Goal: Book appointment/travel/reservation

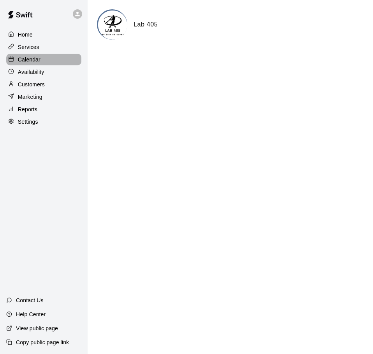
click at [37, 60] on p "Calendar" at bounding box center [29, 60] width 23 height 8
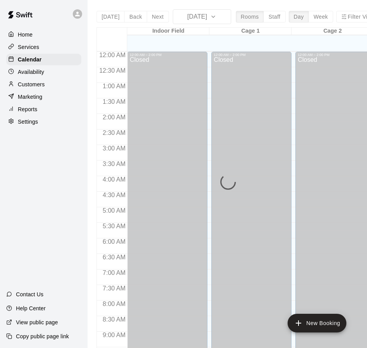
scroll to position [413, 0]
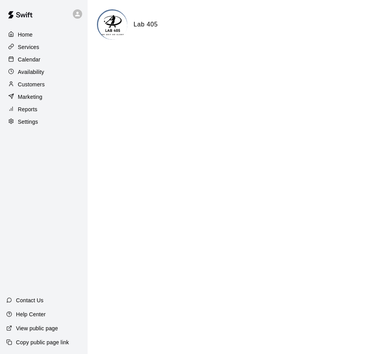
click at [36, 63] on p "Calendar" at bounding box center [29, 60] width 23 height 8
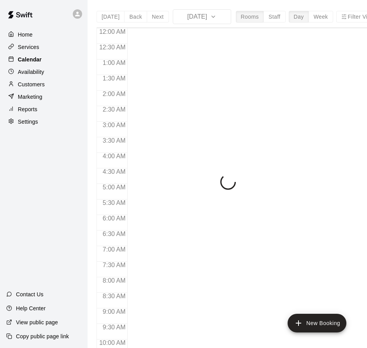
scroll to position [413, 0]
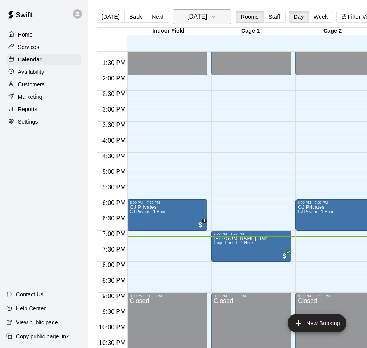
click at [199, 19] on h6 "[DATE]" at bounding box center [197, 16] width 20 height 11
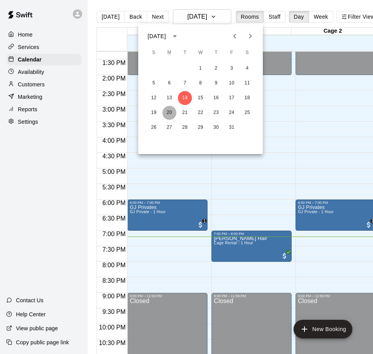
click at [169, 109] on button "20" at bounding box center [169, 113] width 14 height 14
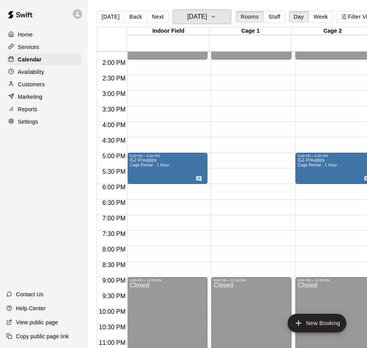
scroll to position [437, 0]
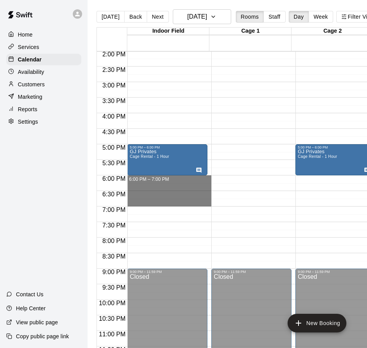
drag, startPoint x: 167, startPoint y: 176, endPoint x: 167, endPoint y: 206, distance: 29.6
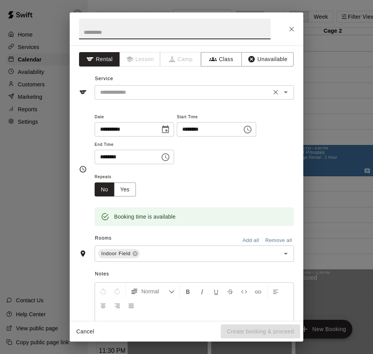
click at [142, 90] on input "text" at bounding box center [183, 93] width 172 height 10
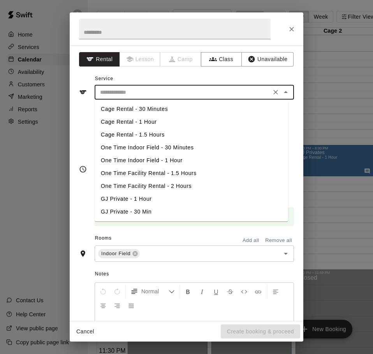
click at [148, 194] on li "GJ Private - 1 Hour" at bounding box center [192, 199] width 194 height 13
type input "**********"
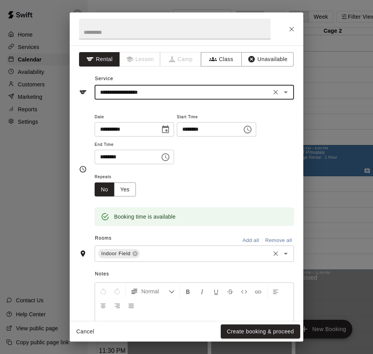
click at [163, 253] on input "text" at bounding box center [205, 254] width 128 height 10
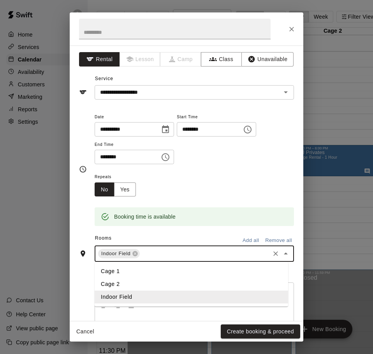
click at [139, 285] on li "Cage 2" at bounding box center [192, 284] width 194 height 13
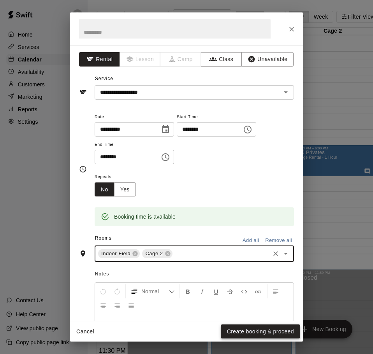
click at [244, 330] on button "Create booking & proceed" at bounding box center [260, 332] width 79 height 14
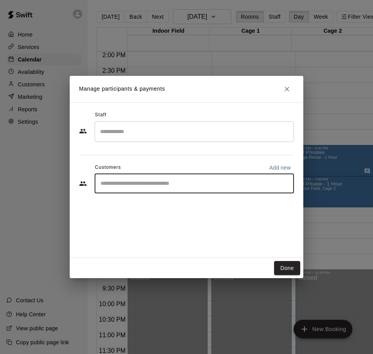
click at [154, 185] on input "Start typing to search customers..." at bounding box center [194, 184] width 192 height 8
type input "**"
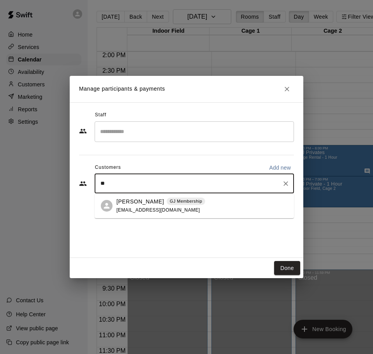
click at [148, 208] on span "gburgess17@yahoo.com" at bounding box center [158, 210] width 84 height 5
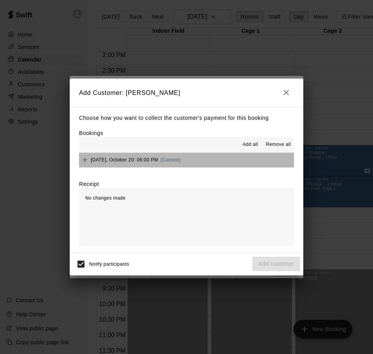
click at [206, 161] on button "Monday, October 20: 06:00 PM (Current)" at bounding box center [186, 160] width 215 height 14
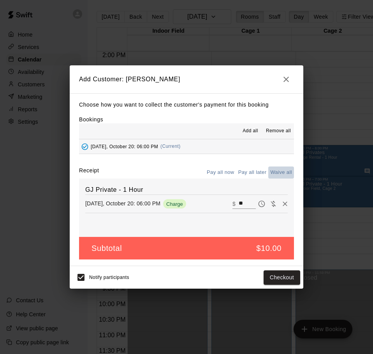
click at [277, 174] on button "Waive all" at bounding box center [281, 173] width 26 height 12
type input "*"
click at [268, 280] on button "Add customer" at bounding box center [276, 278] width 48 height 14
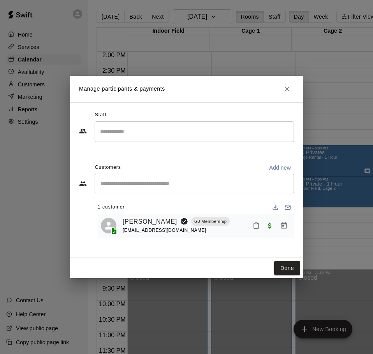
click at [244, 186] on input "Start typing to search customers..." at bounding box center [194, 184] width 192 height 8
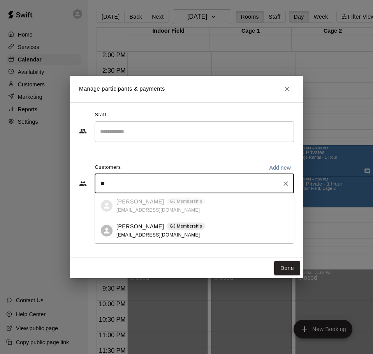
type input "*"
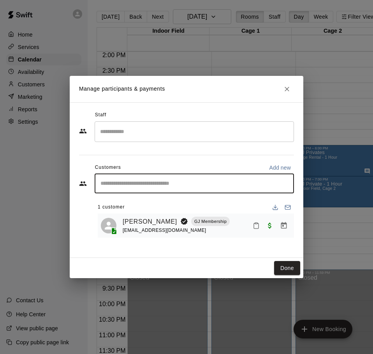
click at [190, 186] on input "Start typing to search customers..." at bounding box center [194, 184] width 192 height 8
type input "****"
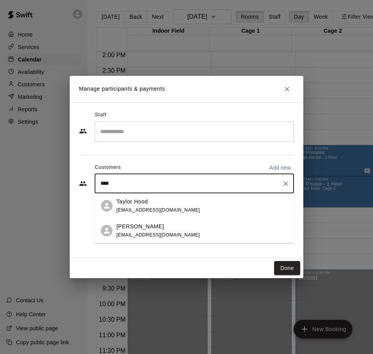
click at [187, 224] on div "Oliver Hood tylerntaylorh@gmail.com" at bounding box center [201, 231] width 171 height 17
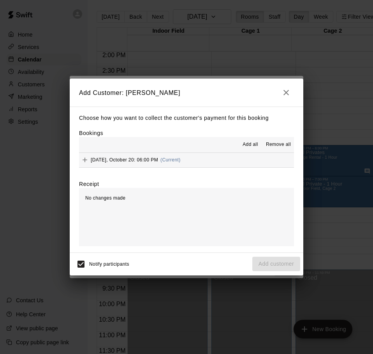
click at [215, 160] on button "Monday, October 20: 06:00 PM (Current)" at bounding box center [186, 160] width 215 height 14
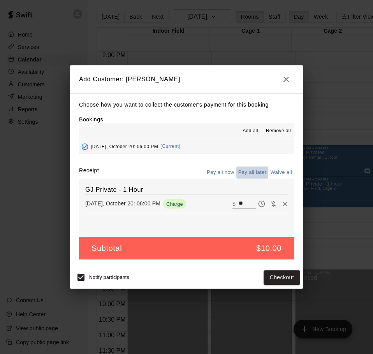
click at [249, 174] on button "Pay all later" at bounding box center [252, 173] width 32 height 12
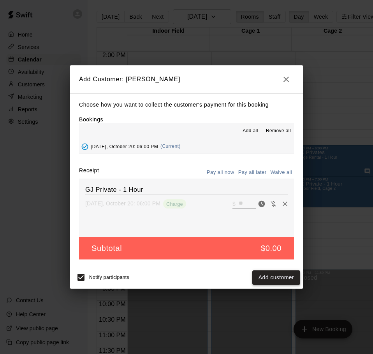
click at [264, 276] on button "Add customer" at bounding box center [276, 278] width 48 height 14
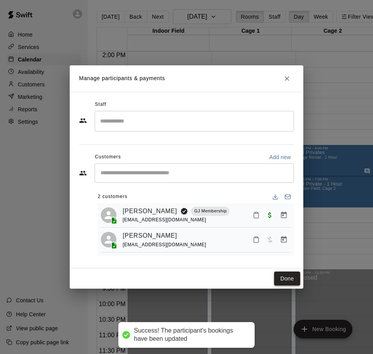
click at [287, 277] on button "Done" at bounding box center [287, 279] width 26 height 14
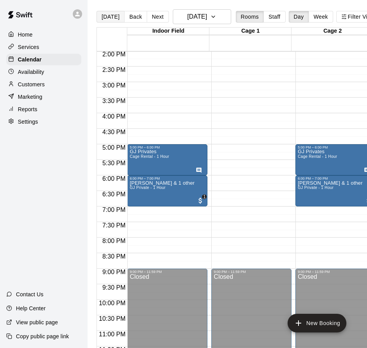
click at [113, 18] on button "[DATE]" at bounding box center [111, 17] width 28 height 12
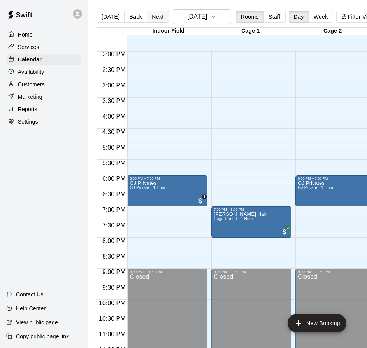
click at [155, 18] on button "Next" at bounding box center [158, 17] width 22 height 12
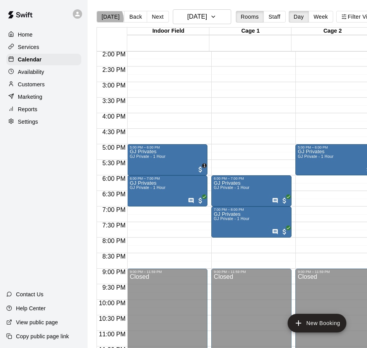
click at [108, 19] on button "[DATE]" at bounding box center [111, 17] width 28 height 12
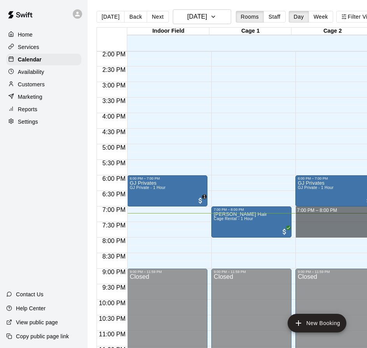
drag, startPoint x: 315, startPoint y: 211, endPoint x: 315, endPoint y: 235, distance: 24.1
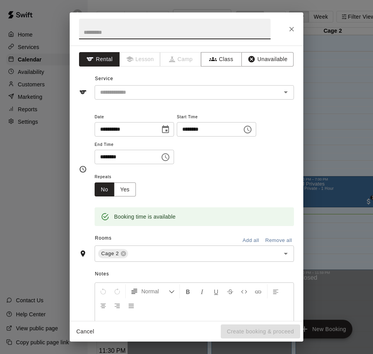
click at [130, 103] on div "**********" at bounding box center [187, 184] width 234 height 276
click at [135, 94] on input "text" at bounding box center [183, 93] width 172 height 10
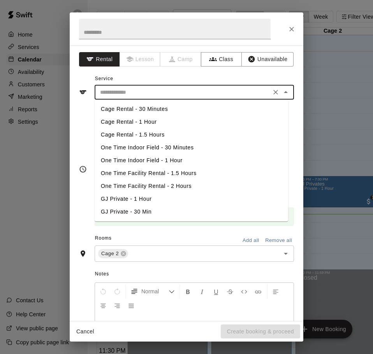
click at [148, 122] on li "Cage Rental - 1 Hour" at bounding box center [192, 122] width 194 height 13
type input "**********"
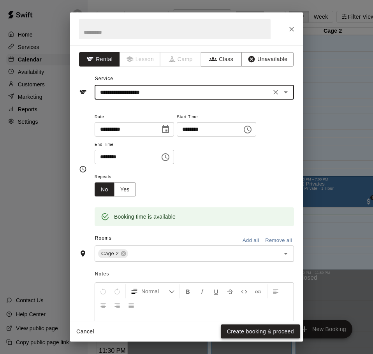
click at [250, 330] on button "Create booking & proceed" at bounding box center [260, 332] width 79 height 14
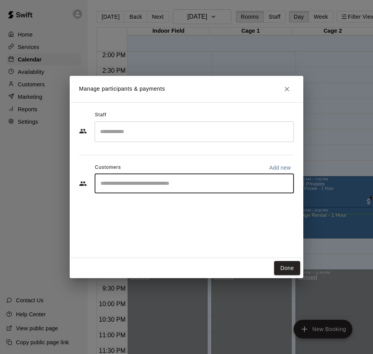
click at [182, 186] on input "Start typing to search customers..." at bounding box center [194, 184] width 192 height 8
type input "****"
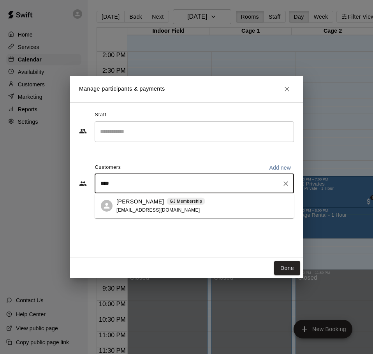
click at [141, 208] on span "gburgess17@yahoo.com" at bounding box center [158, 210] width 84 height 5
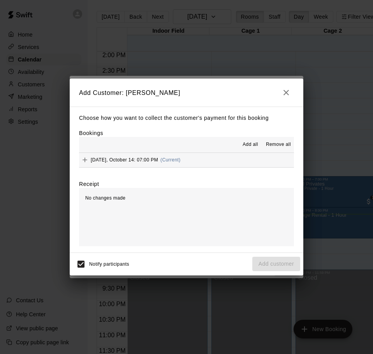
click at [188, 165] on button "Tuesday, October 14: 07:00 PM (Current)" at bounding box center [186, 160] width 215 height 14
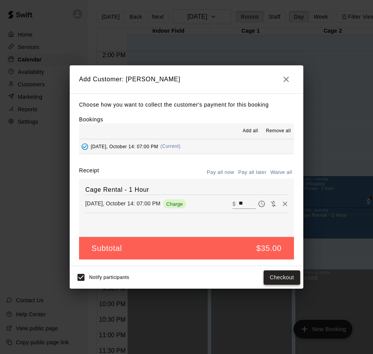
click at [276, 278] on button "Checkout" at bounding box center [282, 278] width 37 height 14
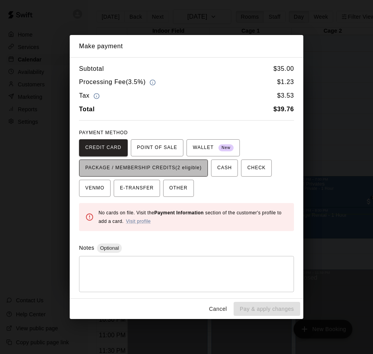
click at [102, 171] on span "PACKAGE / MEMBERSHIP CREDITS (2 eligible)" at bounding box center [143, 168] width 116 height 12
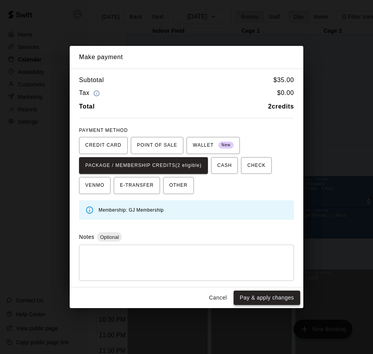
click at [256, 296] on button "Pay & apply changes" at bounding box center [267, 298] width 67 height 14
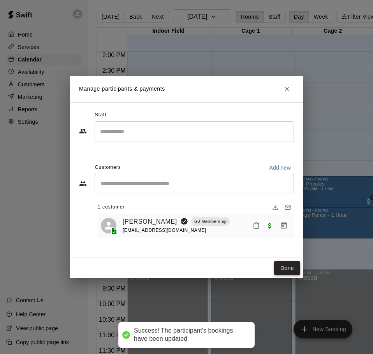
click at [283, 270] on button "Done" at bounding box center [287, 268] width 26 height 14
